Goal: Information Seeking & Learning: Learn about a topic

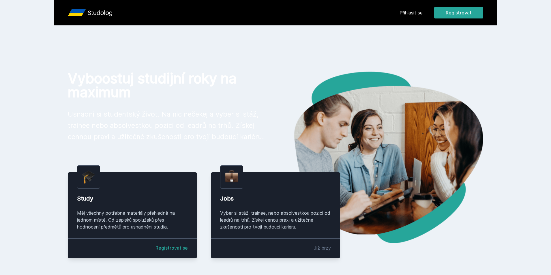
click at [411, 9] on div "Přihlásit se Registrovat" at bounding box center [441, 13] width 84 height 12
click at [411, 12] on link "Přihlásit se" at bounding box center [410, 12] width 23 height 7
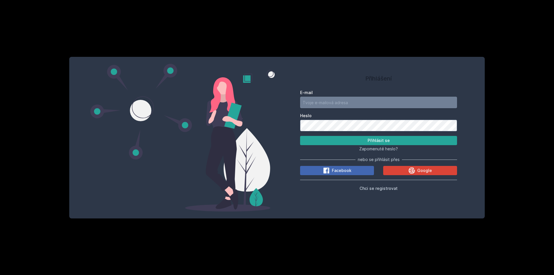
type input "TheCarpagon@seznam.cz"
click at [351, 98] on input "TheCarpagon@seznam.cz" at bounding box center [378, 103] width 157 height 12
drag, startPoint x: 486, startPoint y: 121, endPoint x: 482, endPoint y: 121, distance: 4.0
click at [486, 121] on div "Přihlášení E-mail TheCarpagon@seznam.cz Heslo Přihlásit se Zapomenuté heslo? ne…" at bounding box center [277, 137] width 554 height 275
click at [407, 140] on button "Přihlásit se" at bounding box center [378, 140] width 157 height 9
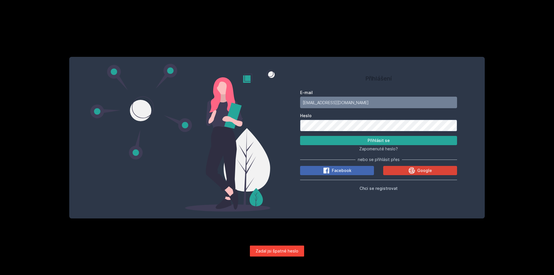
click at [270, 121] on div "Přihlášení E-mail TheCarpagon@seznam.cz Heslo Přihlásit se Zapomenuté heslo? ne…" at bounding box center [276, 137] width 415 height 161
click at [300, 136] on button "Přihlásit se" at bounding box center [378, 140] width 157 height 9
click at [422, 170] on span "Google" at bounding box center [424, 171] width 15 height 6
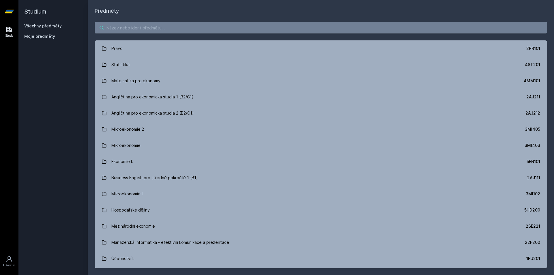
click at [281, 29] on input "search" at bounding box center [321, 28] width 452 height 12
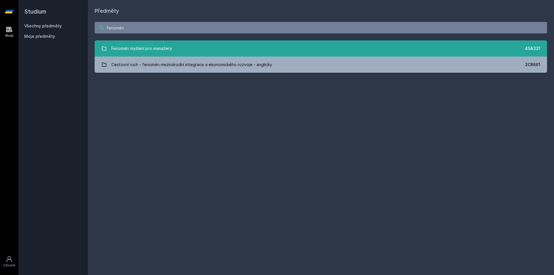
type input "fenomén"
click at [127, 45] on div "Fenomén myšlení pro manažery" at bounding box center [141, 49] width 61 height 12
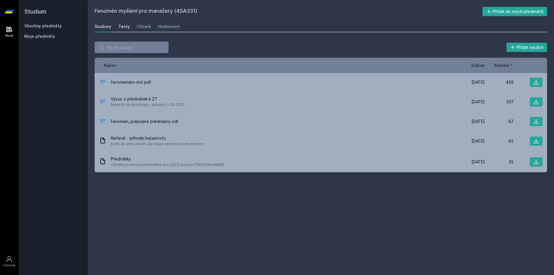
click at [125, 28] on div "Testy" at bounding box center [124, 27] width 12 height 6
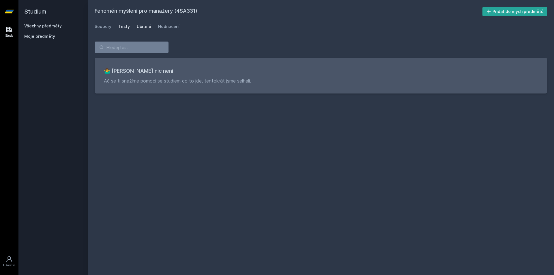
click at [147, 27] on div "Učitelé" at bounding box center [144, 27] width 14 height 6
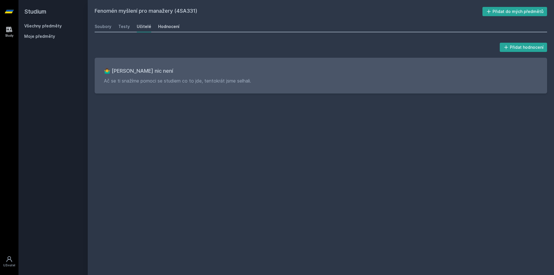
click at [166, 28] on div "Hodnocení" at bounding box center [168, 27] width 21 height 6
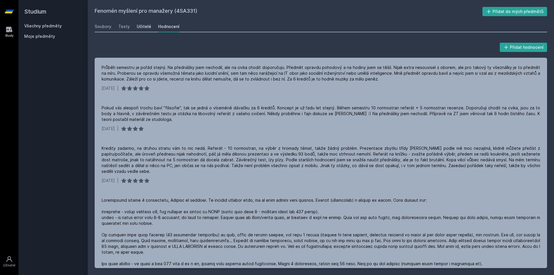
click at [148, 28] on div "Učitelé" at bounding box center [144, 27] width 14 height 6
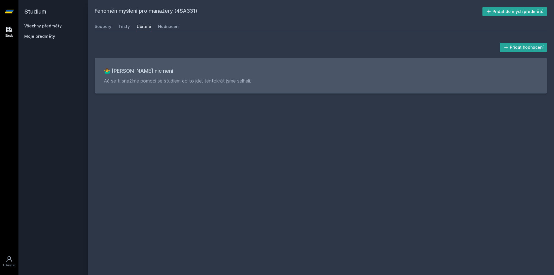
click at [131, 27] on div "Soubory Testy Učitelé Hodnocení" at bounding box center [321, 27] width 452 height 12
click at [124, 27] on div "Testy" at bounding box center [124, 27] width 12 height 6
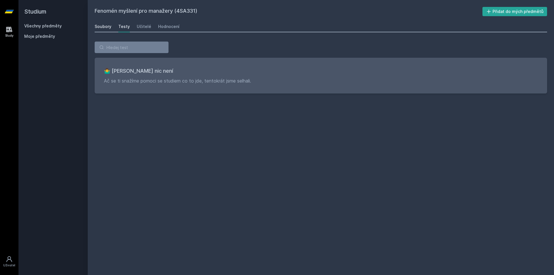
click at [107, 27] on div "Soubory" at bounding box center [103, 27] width 17 height 6
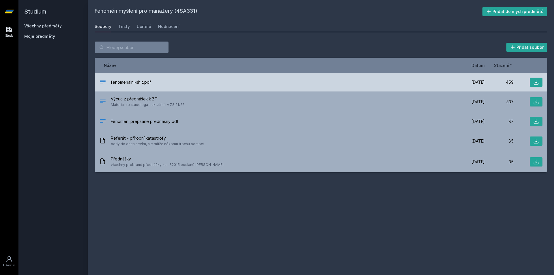
click at [122, 80] on span "fenomenalni-shit.pdf" at bounding box center [131, 82] width 40 height 6
click at [534, 82] on icon at bounding box center [536, 82] width 6 height 6
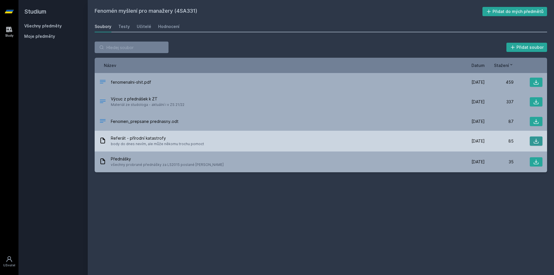
click at [537, 141] on icon at bounding box center [536, 141] width 6 height 6
